Goal: Task Accomplishment & Management: Use online tool/utility

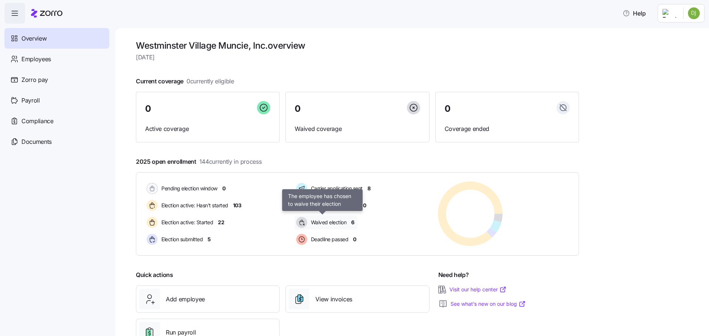
click at [330, 222] on span "Waived election" at bounding box center [328, 222] width 38 height 7
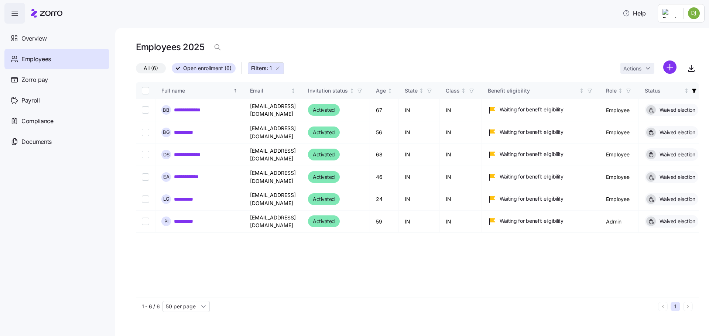
click at [150, 68] on span "All (6)" at bounding box center [151, 69] width 14 height 10
click at [136, 70] on input "All (6)" at bounding box center [136, 70] width 0 height 0
click at [52, 37] on div "Overview" at bounding box center [56, 38] width 105 height 21
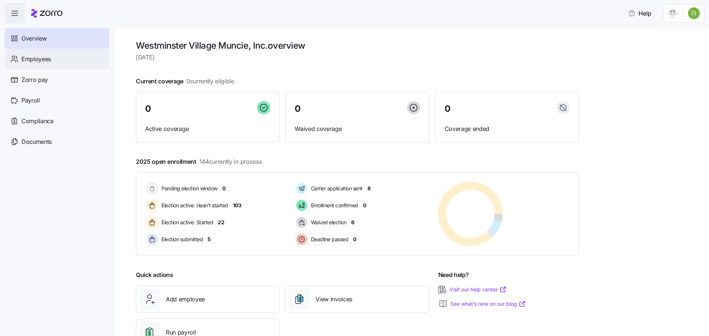
click at [61, 64] on div "Employees" at bounding box center [56, 59] width 105 height 21
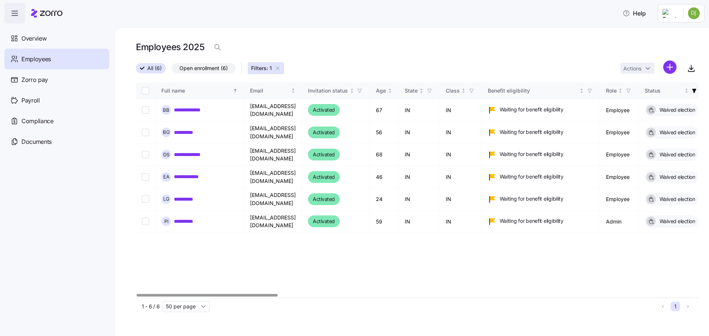
click at [280, 69] on icon "button" at bounding box center [278, 68] width 6 height 6
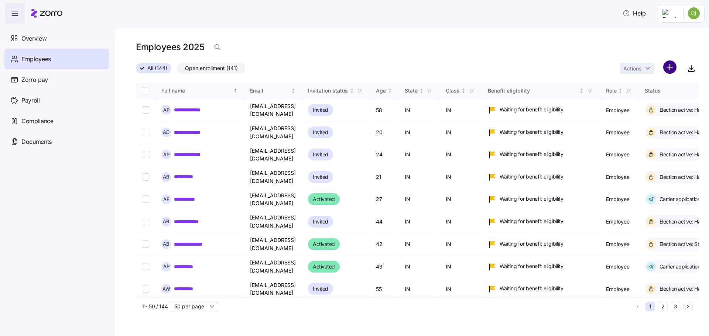
click at [673, 66] on html "**********" at bounding box center [354, 166] width 709 height 332
click at [38, 101] on html "**********" at bounding box center [354, 166] width 709 height 332
click at [28, 117] on span "Compliance" at bounding box center [37, 121] width 32 height 9
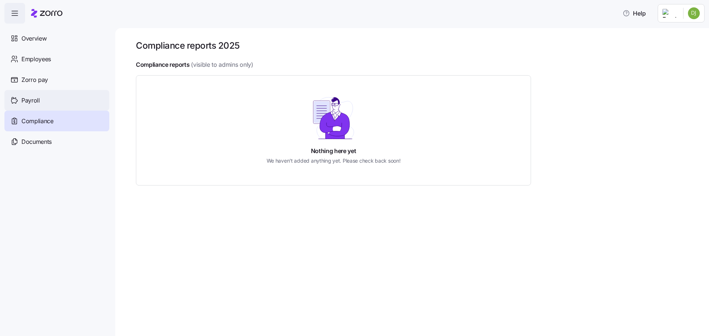
click at [35, 104] on span "Payroll" at bounding box center [30, 100] width 18 height 9
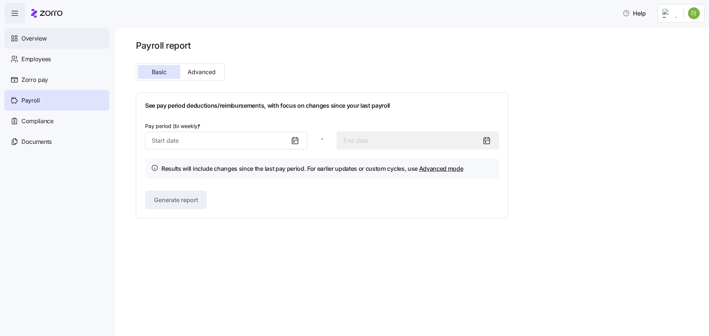
click at [36, 38] on span "Overview" at bounding box center [33, 38] width 25 height 9
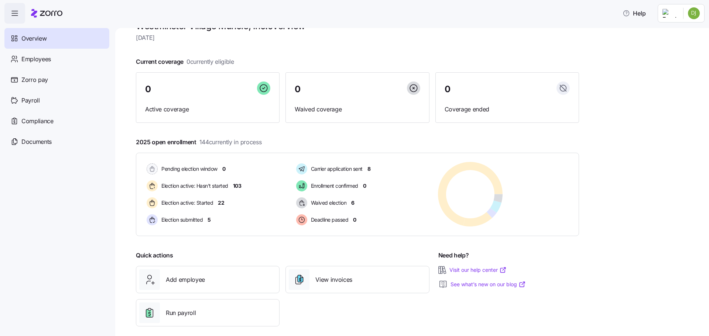
scroll to position [28, 0]
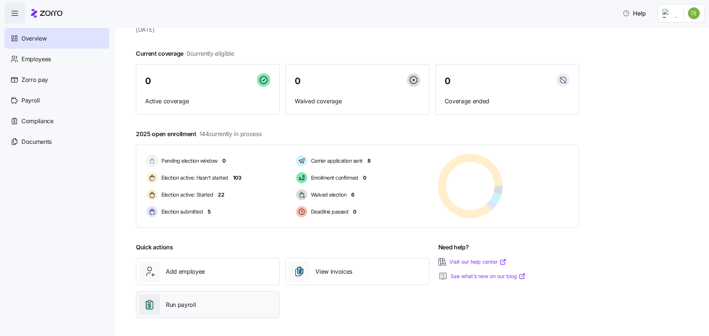
click at [206, 312] on div "Run payroll" at bounding box center [207, 305] width 137 height 21
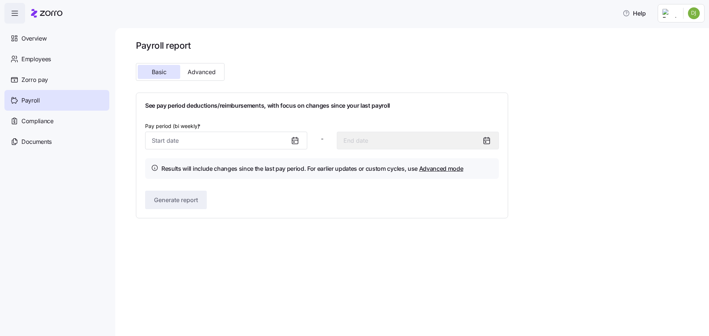
click at [297, 138] on icon at bounding box center [295, 140] width 9 height 9
click at [295, 141] on icon at bounding box center [295, 140] width 9 height 9
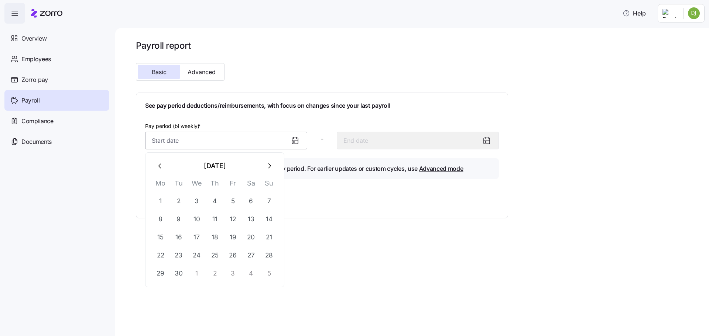
click at [249, 141] on input "Pay period (bi weekly) *" at bounding box center [226, 141] width 162 height 18
click at [199, 276] on button "1" at bounding box center [197, 274] width 18 height 18
type input "[DATE]"
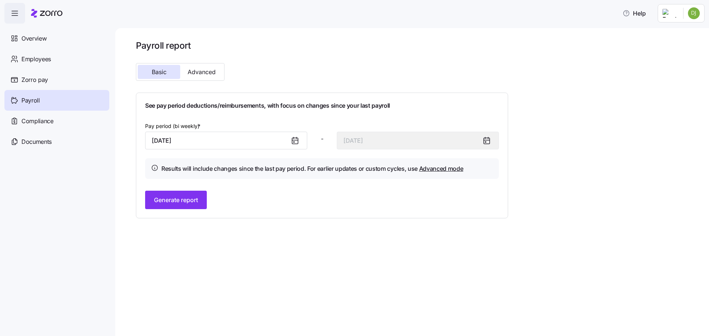
click at [487, 144] on icon at bounding box center [486, 140] width 9 height 9
click at [179, 196] on span "Generate report" at bounding box center [176, 200] width 44 height 9
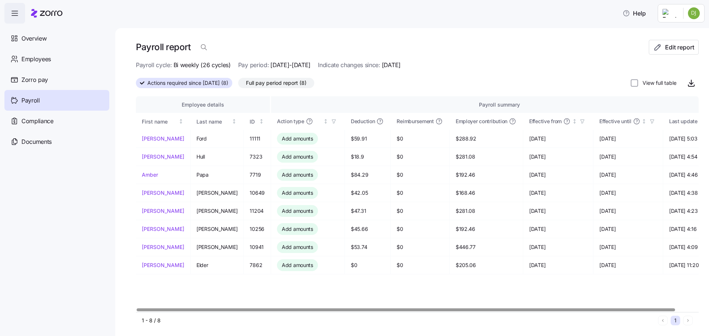
click at [439, 309] on div at bounding box center [406, 310] width 538 height 3
